Goal: Find specific page/section: Find specific page/section

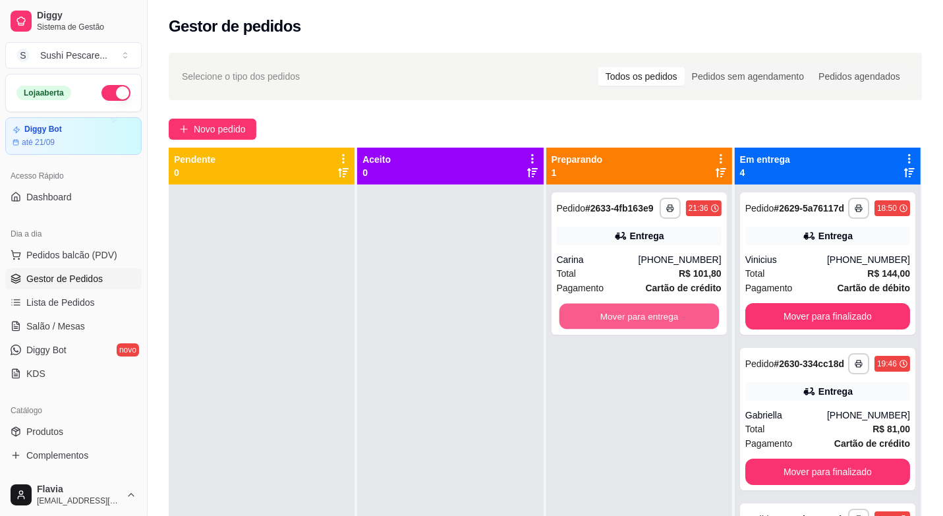
click at [637, 321] on button "Mover para entrega" at bounding box center [639, 317] width 160 height 26
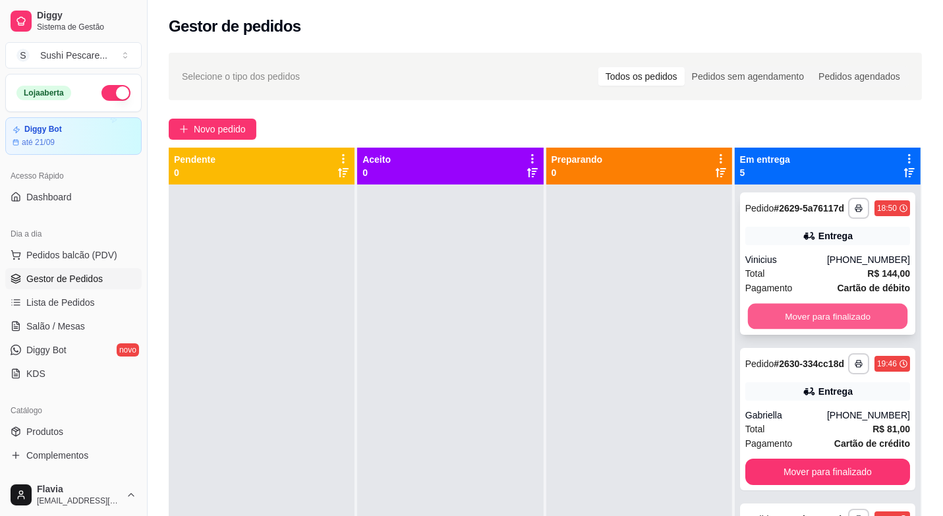
click at [779, 330] on button "Mover para finalizado" at bounding box center [828, 317] width 160 height 26
click at [785, 312] on button "Mover para finalizado" at bounding box center [828, 317] width 160 height 26
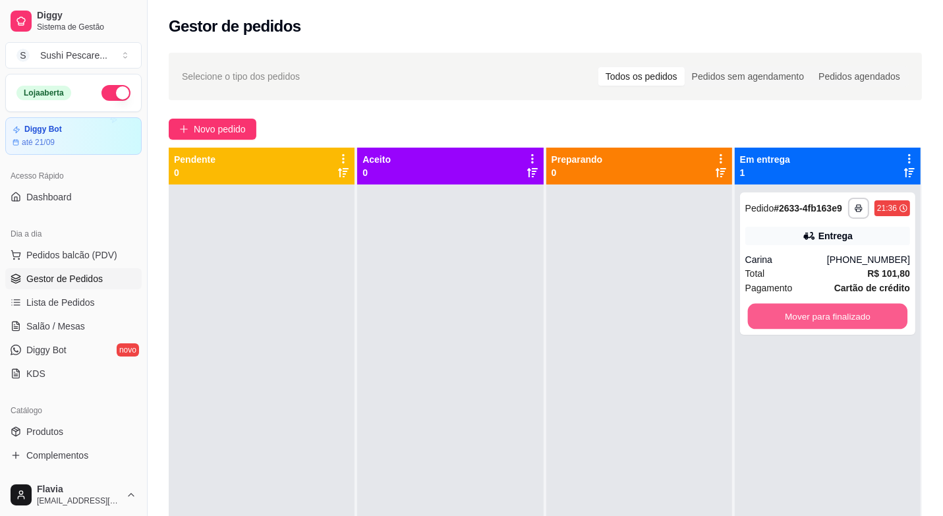
click at [785, 312] on button "Mover para finalizado" at bounding box center [828, 317] width 160 height 26
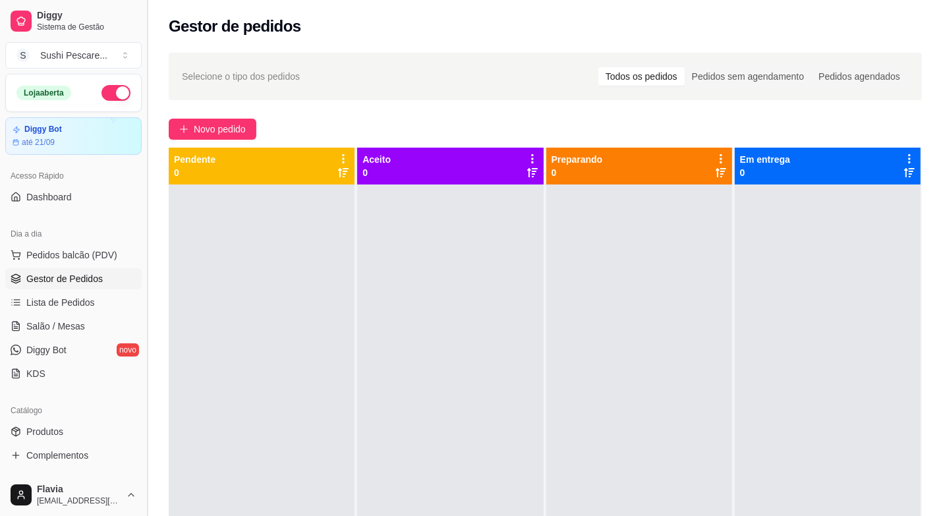
click at [142, 466] on button "Toggle Sidebar" at bounding box center [147, 258] width 11 height 516
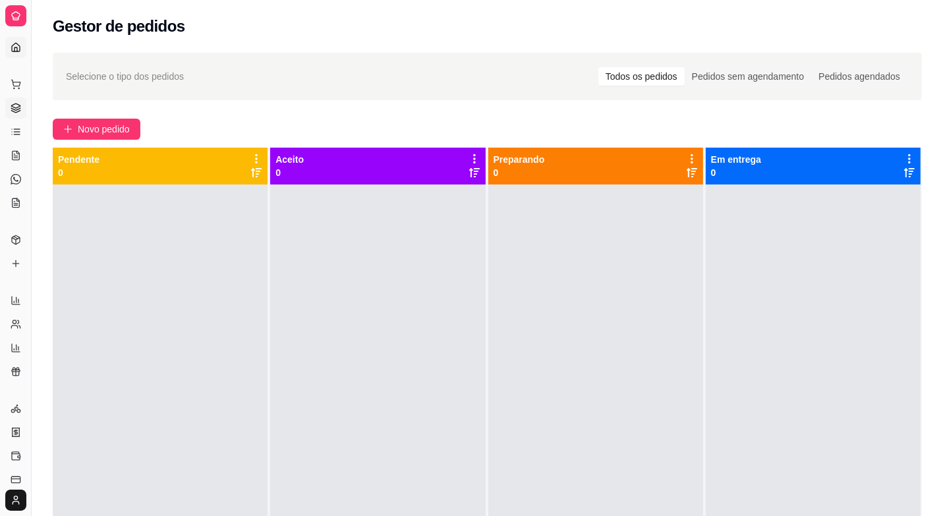
click at [11, 45] on icon at bounding box center [16, 47] width 11 height 11
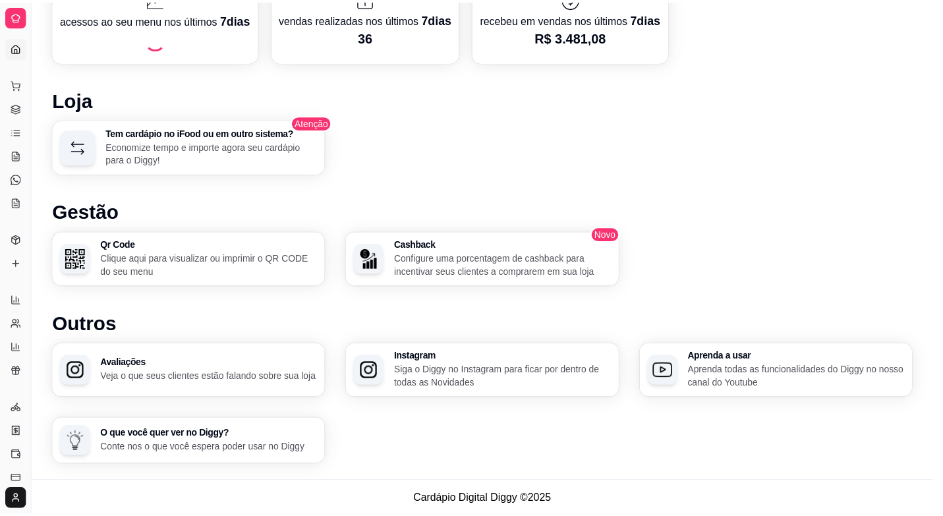
scroll to position [649, 0]
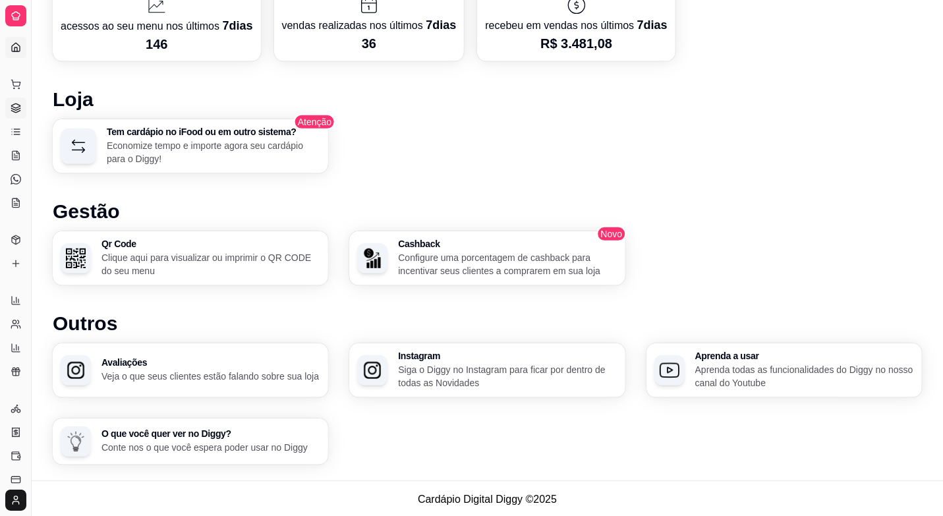
click at [13, 113] on icon at bounding box center [16, 108] width 11 height 11
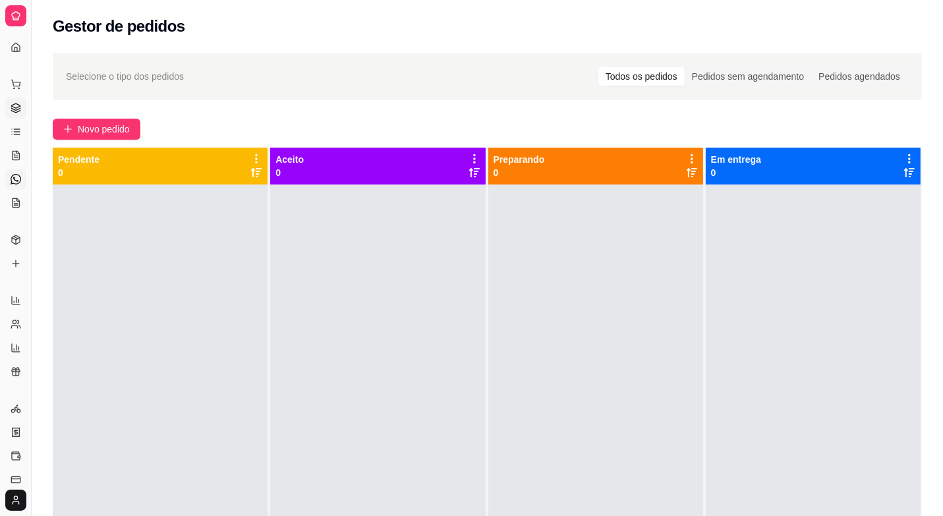
click at [16, 179] on icon at bounding box center [16, 179] width 11 height 11
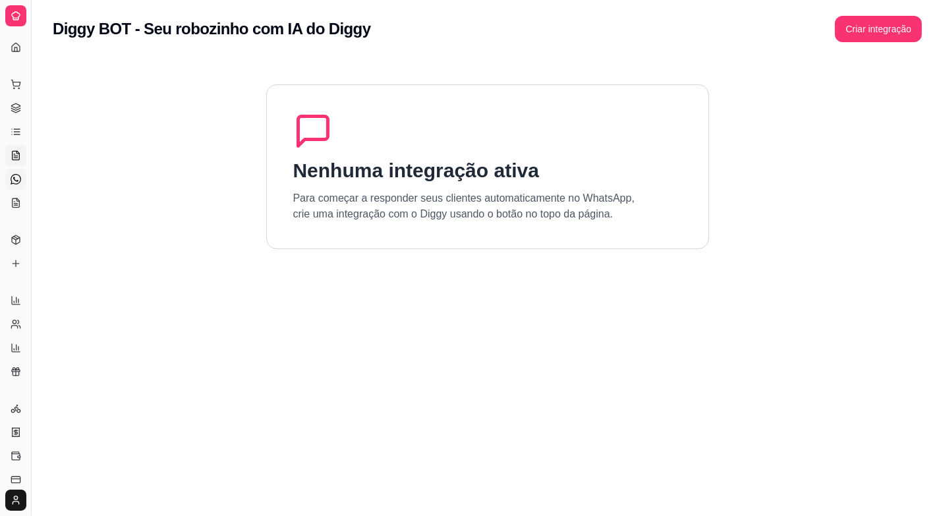
click at [13, 154] on icon at bounding box center [16, 155] width 7 height 9
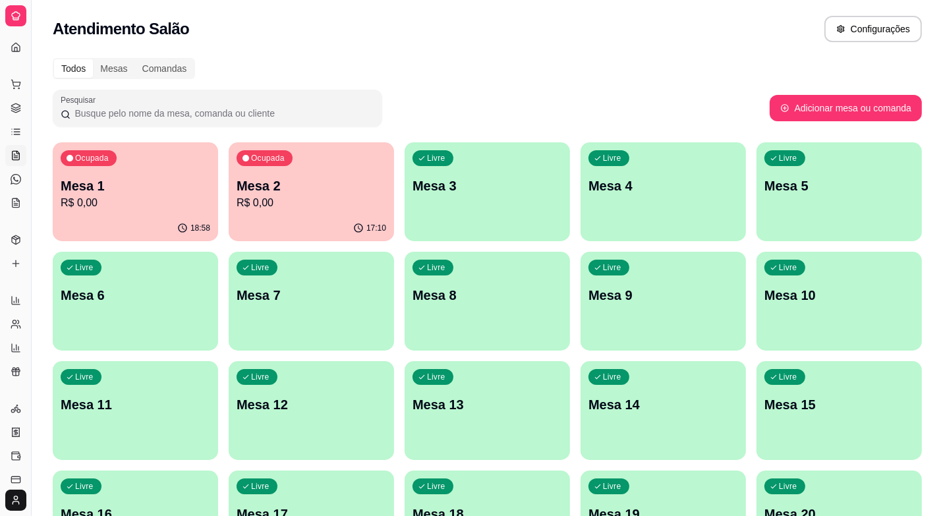
click at [14, 53] on div "Dia a dia" at bounding box center [15, 63] width 20 height 21
click at [14, 88] on circle at bounding box center [14, 88] width 1 height 1
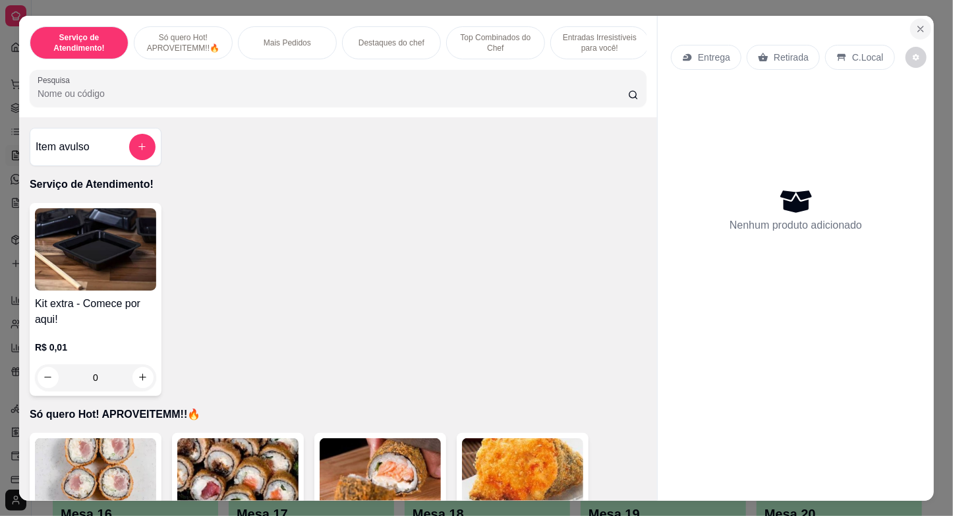
click at [916, 24] on icon "Close" at bounding box center [921, 29] width 11 height 11
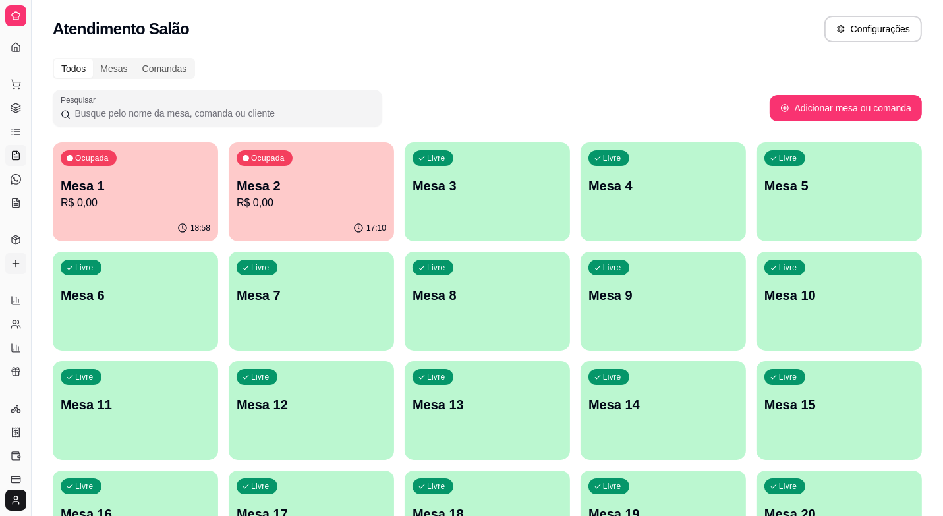
click at [16, 262] on icon at bounding box center [16, 263] width 11 height 11
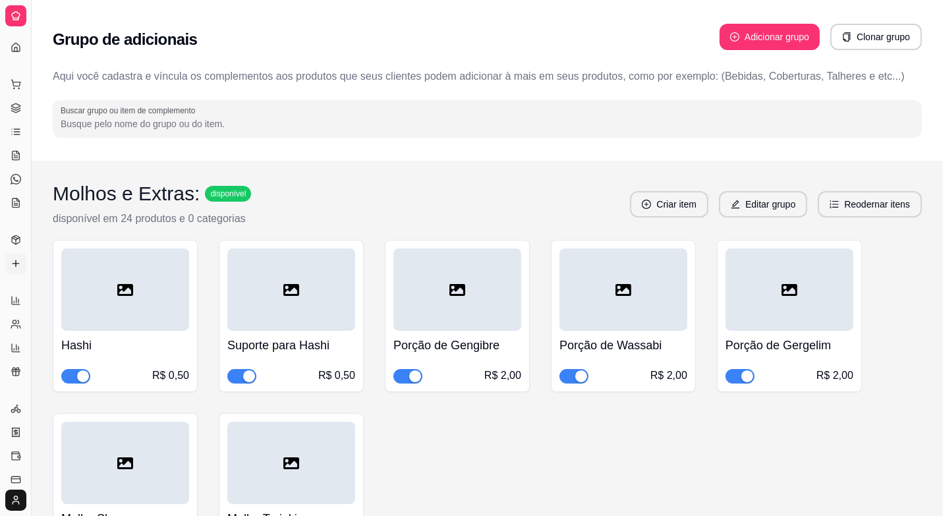
click at [16, 262] on icon at bounding box center [16, 263] width 11 height 11
click at [32, 256] on button "Toggle Sidebar" at bounding box center [31, 258] width 11 height 516
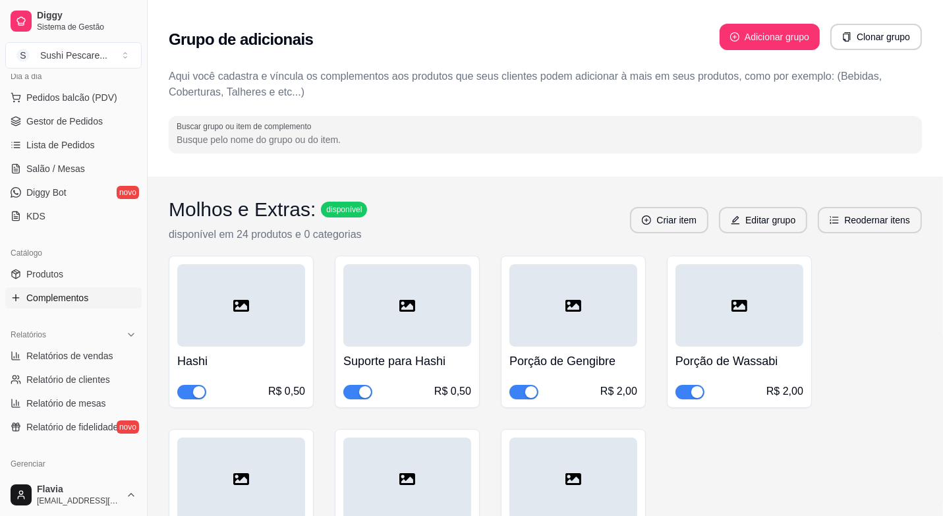
scroll to position [158, 0]
click at [83, 353] on span "Relatórios de vendas" at bounding box center [69, 355] width 87 height 13
select select "ALL"
select select "0"
